Goal: Find specific page/section: Find specific page/section

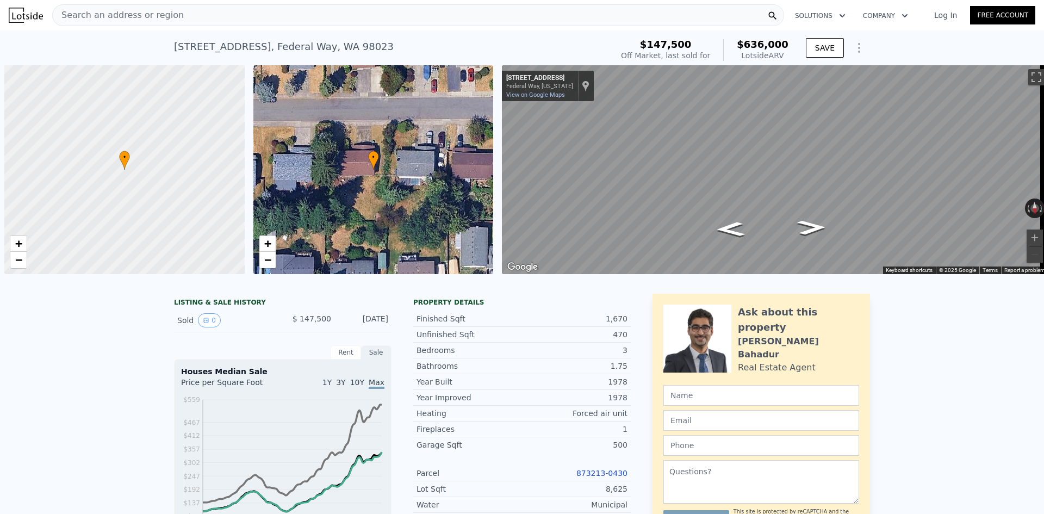
scroll to position [0, 4]
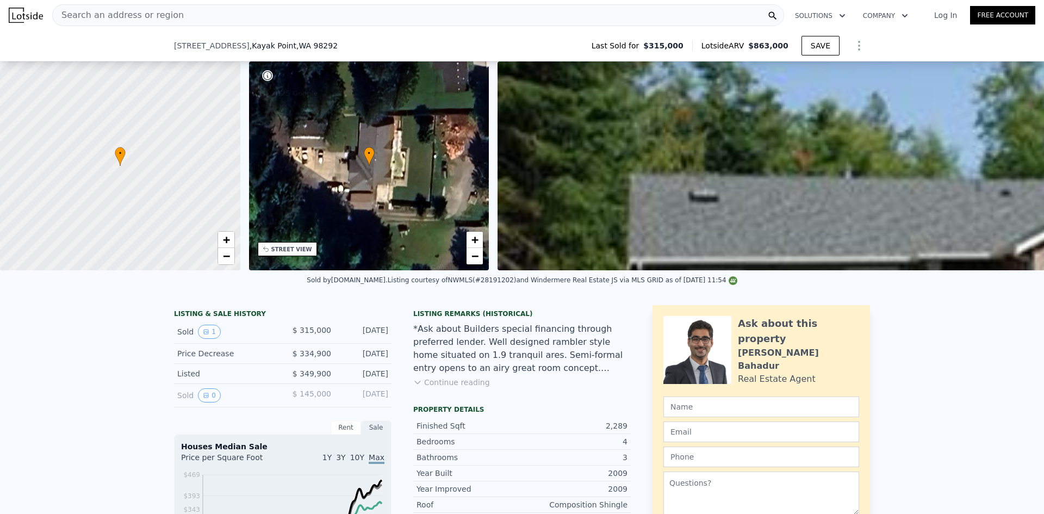
scroll to position [268, 0]
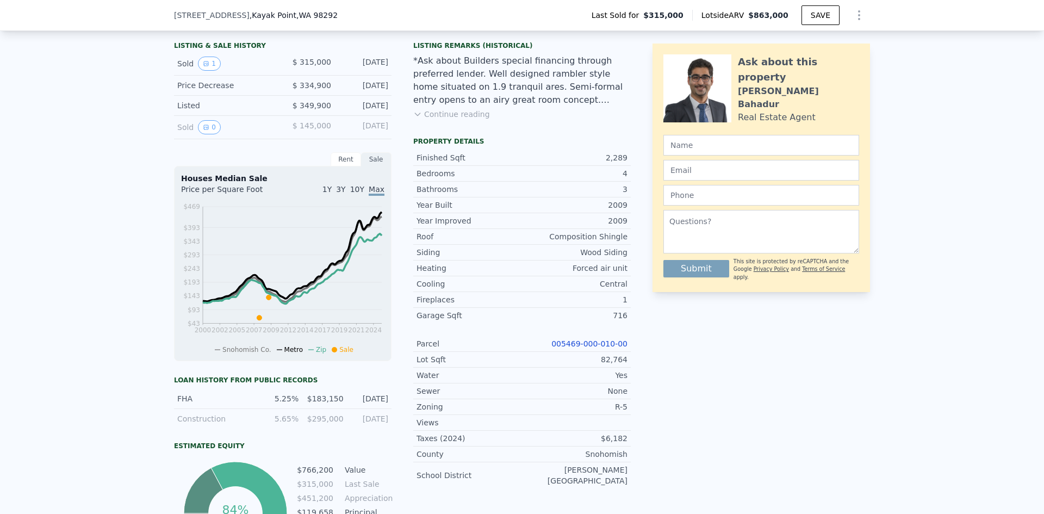
click at [600, 348] on link "005469-000-010-00" at bounding box center [590, 343] width 76 height 9
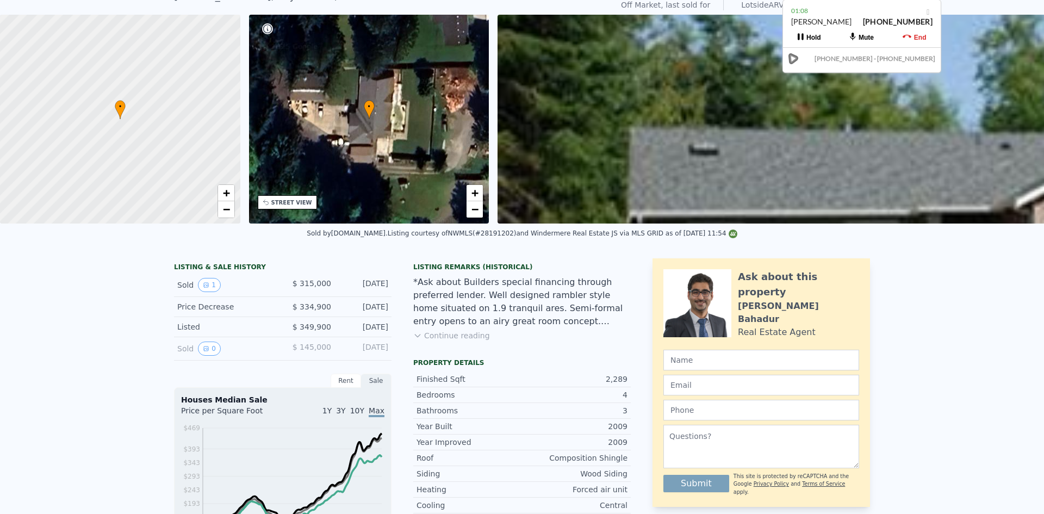
scroll to position [4, 0]
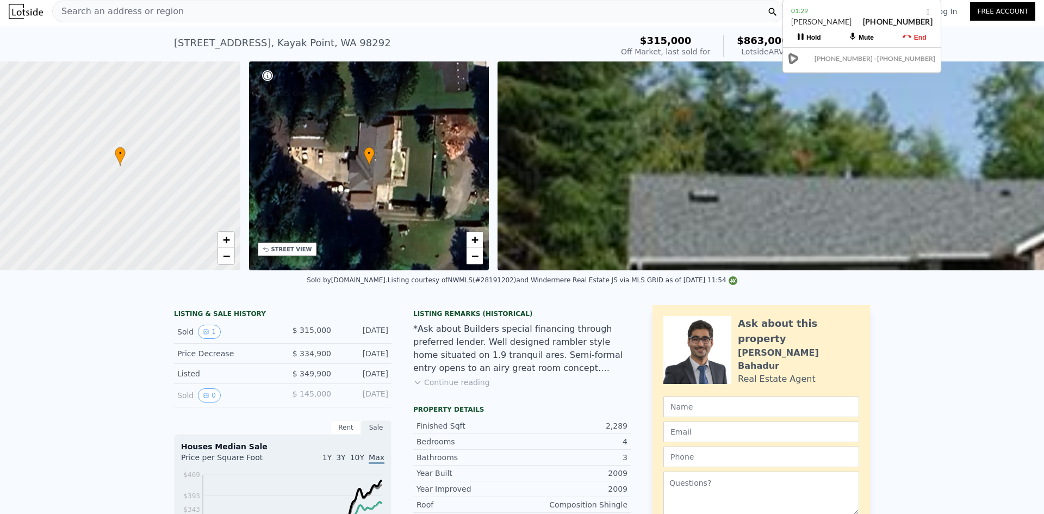
click at [404, 15] on div "Search an address or region" at bounding box center [418, 12] width 732 height 22
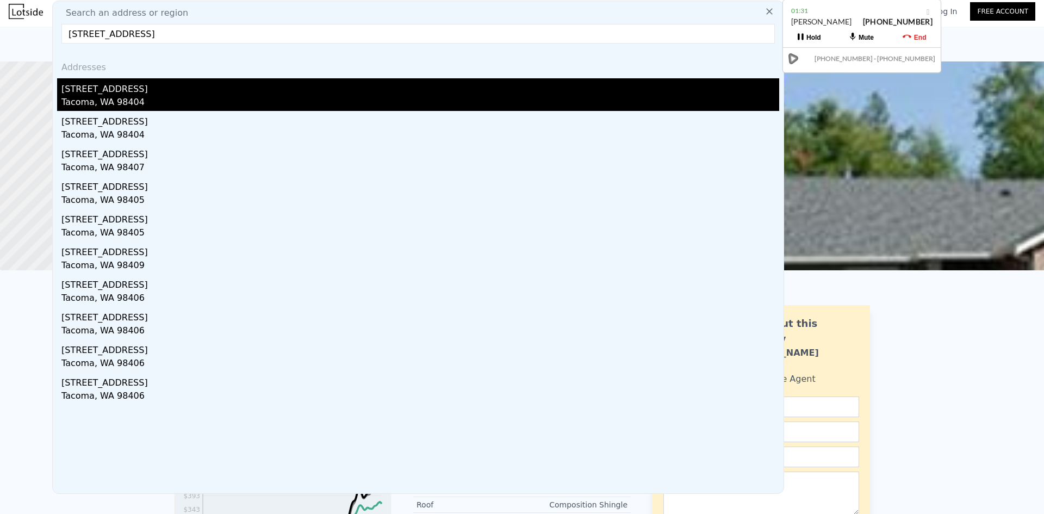
type input "3007 E K St Tacoma WA 98404"
click at [189, 84] on div "3007 E K St" at bounding box center [420, 86] width 718 height 17
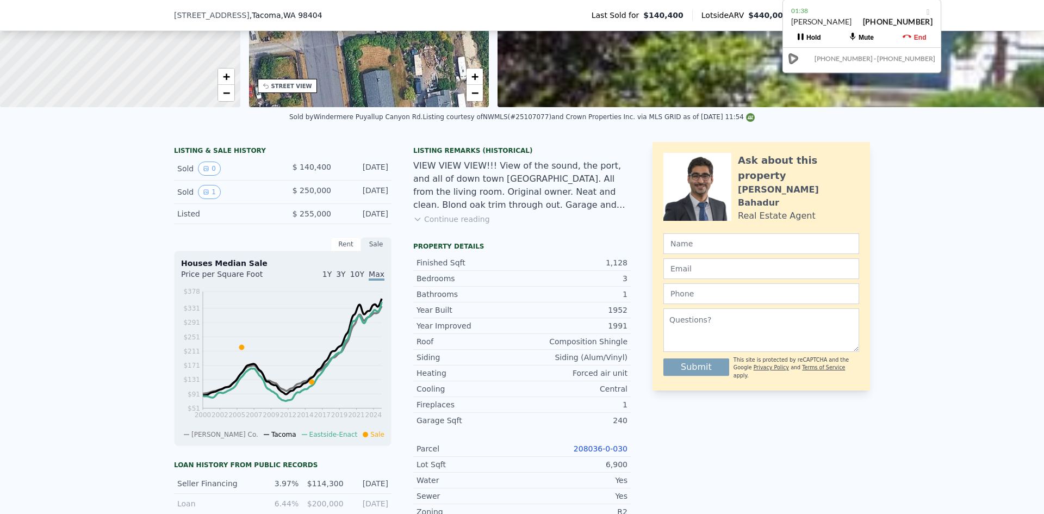
scroll to position [326, 0]
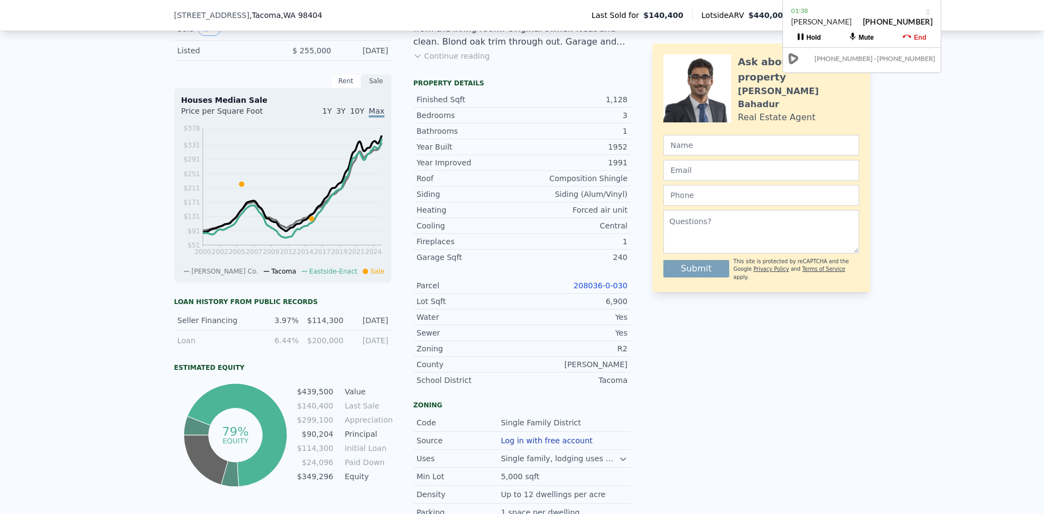
click at [605, 290] on link "208036-0-030" at bounding box center [601, 285] width 54 height 9
